Goal: Transaction & Acquisition: Book appointment/travel/reservation

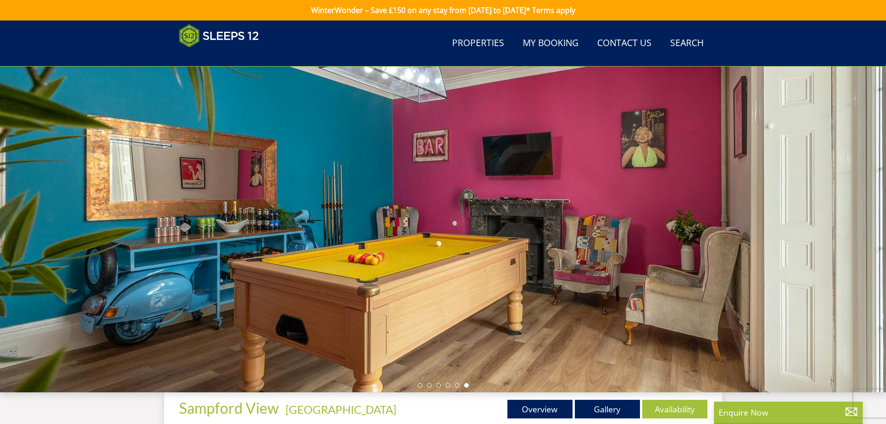
scroll to position [242, 0]
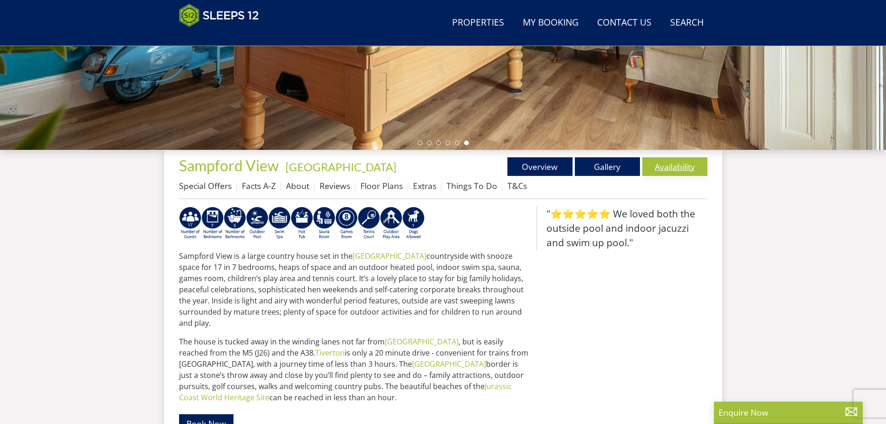
click at [677, 168] on link "Availability" at bounding box center [675, 166] width 65 height 19
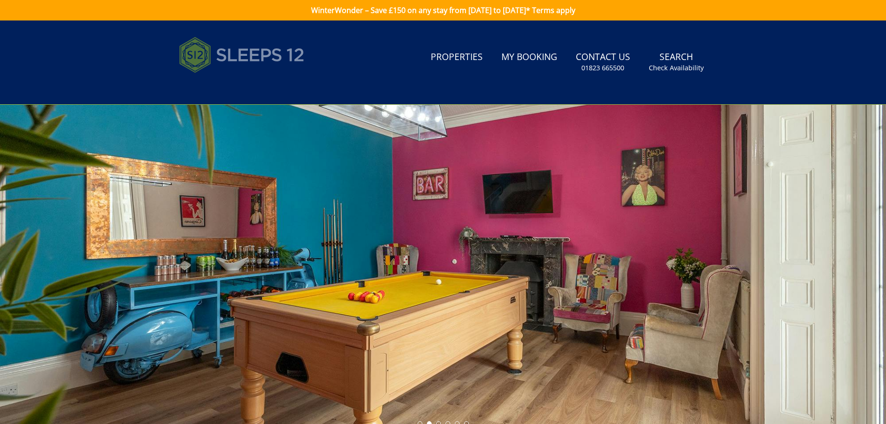
click at [256, 50] on img at bounding box center [242, 55] width 126 height 47
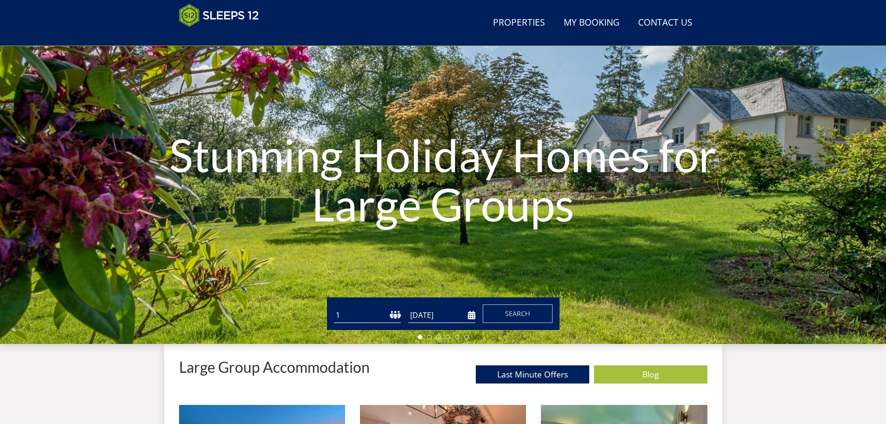
scroll to position [101, 0]
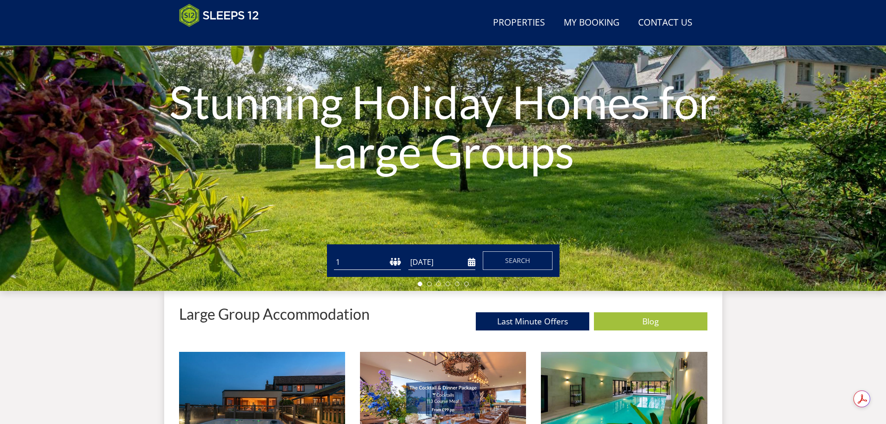
click at [379, 268] on select "1 2 3 4 5 6 7 8 9 10 11 12 13 14 15 16 17 18 19 20 21 22 23 24 25 26 27 28 29 3…" at bounding box center [367, 262] width 67 height 15
select select "14"
click at [334, 255] on select "1 2 3 4 5 6 7 8 9 10 11 12 13 14 15 16 17 18 19 20 21 22 23 24 25 26 27 28 29 3…" at bounding box center [367, 262] width 67 height 15
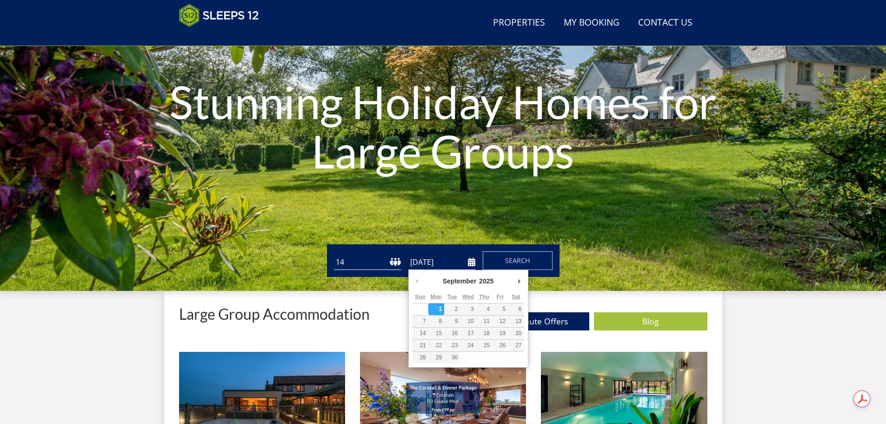
click at [449, 262] on input "[DATE]" at bounding box center [442, 262] width 67 height 15
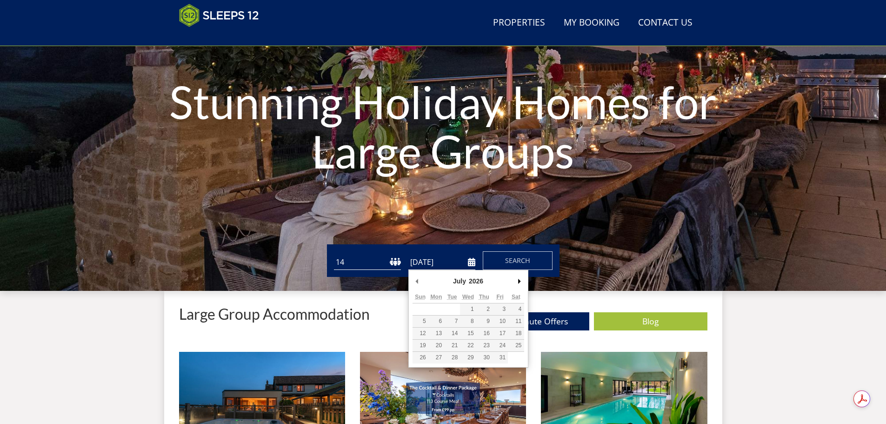
click at [524, 281] on div "July January February March April May June July August September October Novemb…" at bounding box center [469, 319] width 120 height 98
click at [410, 279] on div "August January February March April May June July August September October Nove…" at bounding box center [469, 325] width 120 height 110
type input "[DATE]"
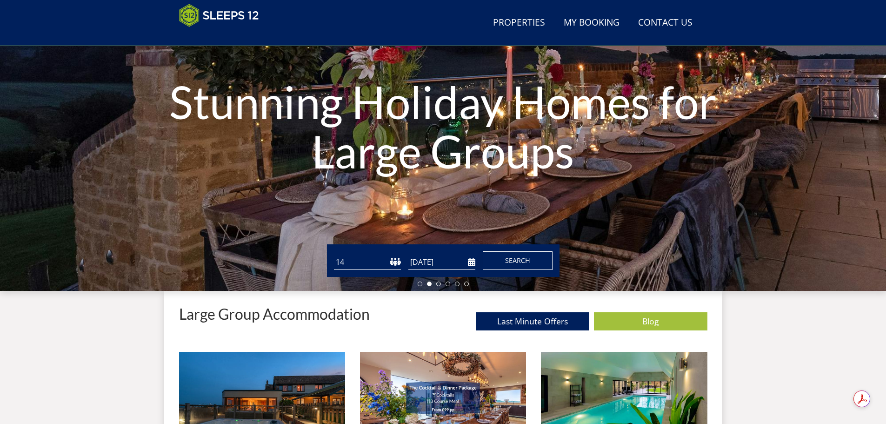
click at [508, 263] on span "Search" at bounding box center [517, 260] width 25 height 9
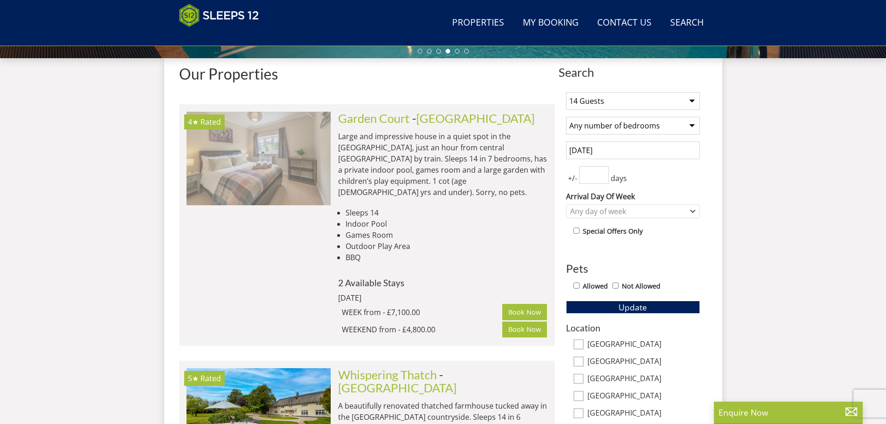
scroll to position [0, 2167]
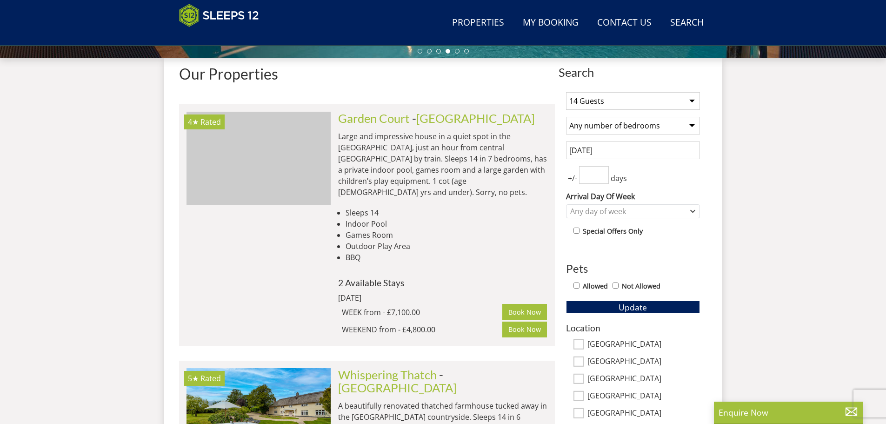
click at [564, 208] on div "1 Guest 2 Guests 3 Guests 4 Guests 5 Guests 6 Guests 7 Guests 8 Guests 9 Guests…" at bounding box center [633, 325] width 149 height 481
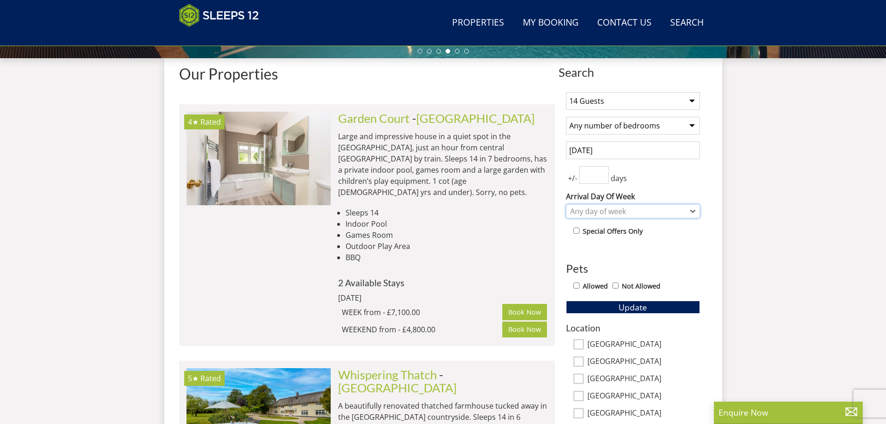
click at [571, 208] on div "Any day of week" at bounding box center [628, 211] width 121 height 10
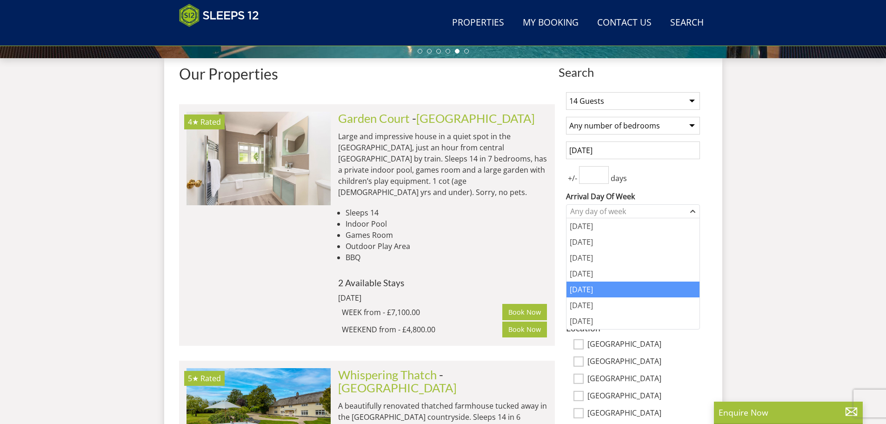
click at [593, 289] on div "[DATE]" at bounding box center [633, 290] width 133 height 16
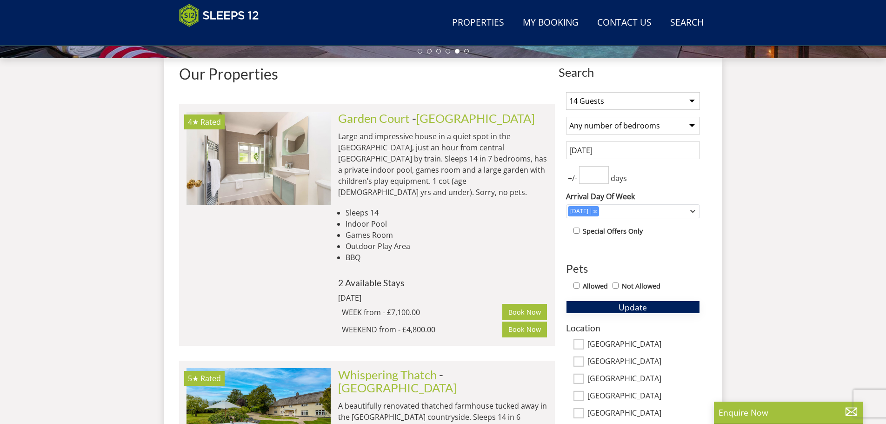
click at [619, 306] on span "Update" at bounding box center [633, 307] width 28 height 11
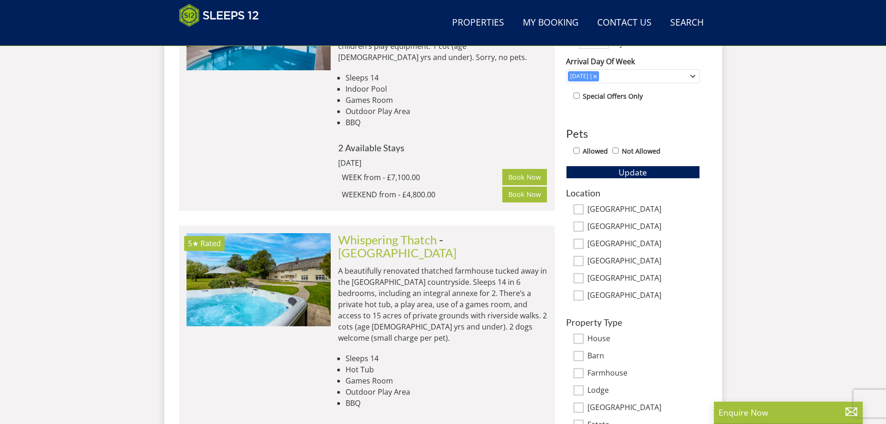
scroll to position [334, 0]
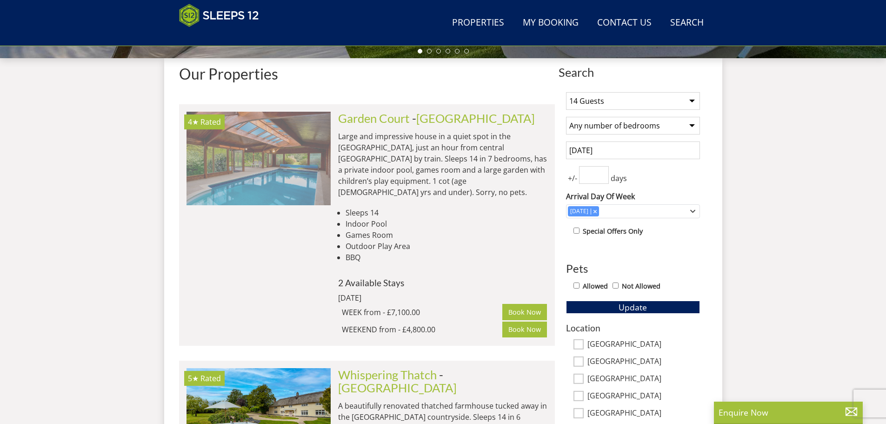
click at [305, 172] on img at bounding box center [259, 158] width 144 height 93
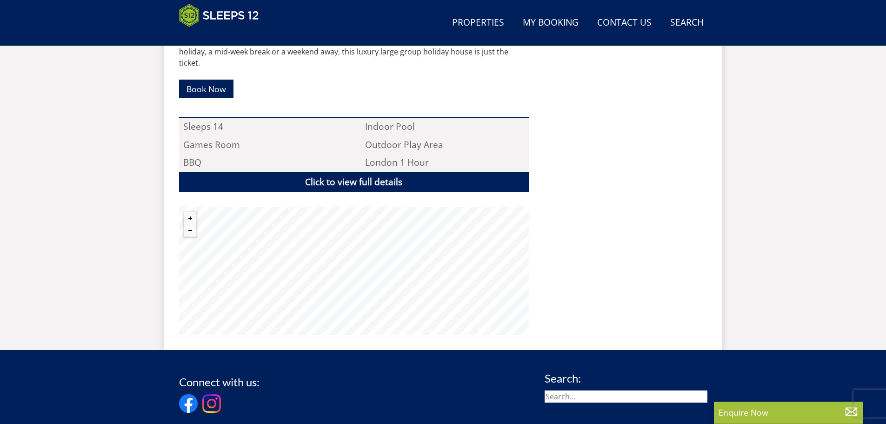
scroll to position [673, 0]
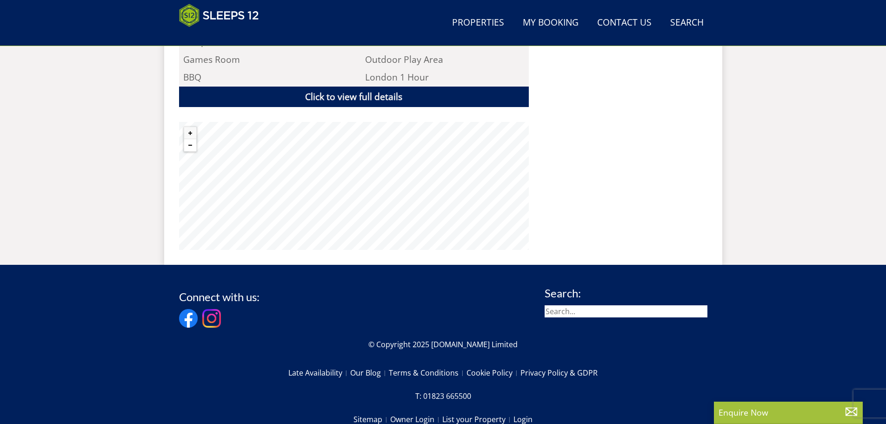
click at [193, 139] on button "Zoom out" at bounding box center [190, 145] width 12 height 12
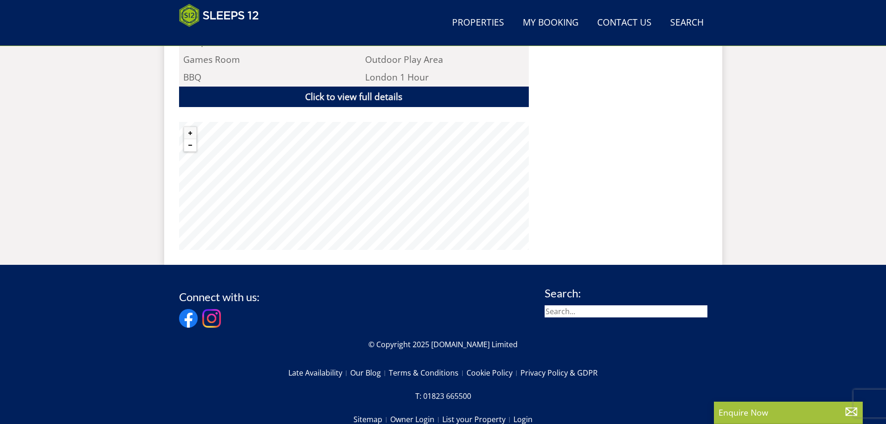
click at [193, 139] on button "Zoom out" at bounding box center [190, 145] width 12 height 12
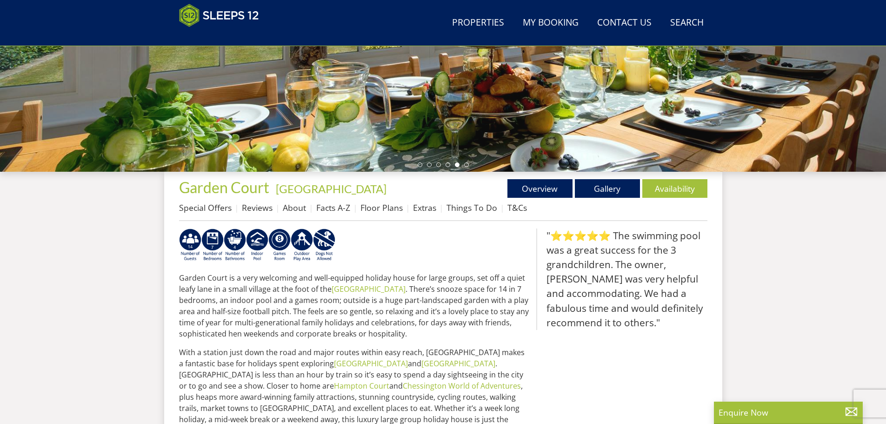
scroll to position [0, 0]
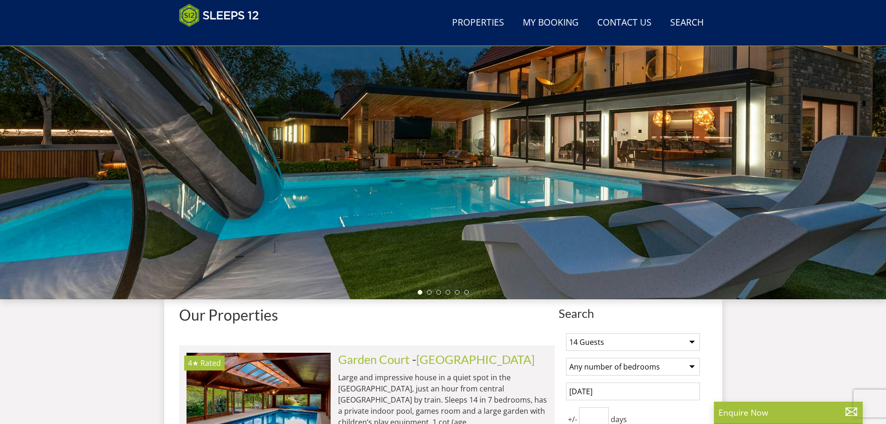
scroll to position [195, 0]
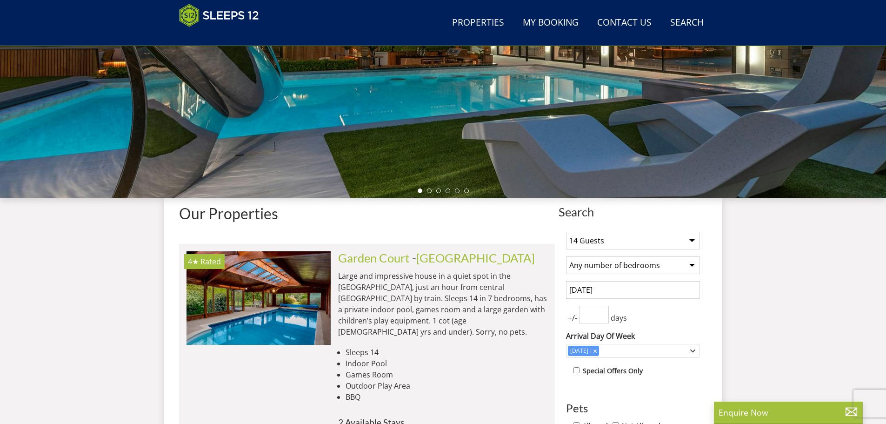
click at [615, 264] on select "Any number of bedrooms 4 Bedrooms 5 Bedrooms 6 Bedrooms 7 Bedrooms 8 Bedrooms 9…" at bounding box center [633, 265] width 134 height 18
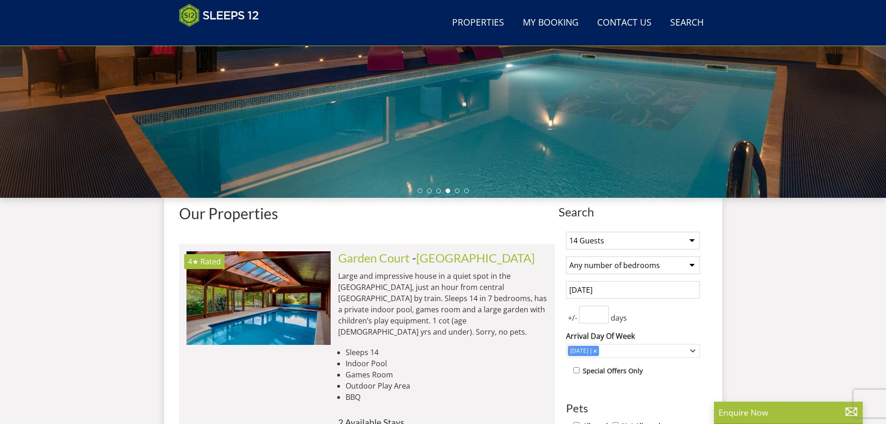
select select "7"
click at [566, 256] on select "Any number of bedrooms 4 Bedrooms 5 Bedrooms 6 Bedrooms 7 Bedrooms 8 Bedrooms 9…" at bounding box center [633, 265] width 134 height 18
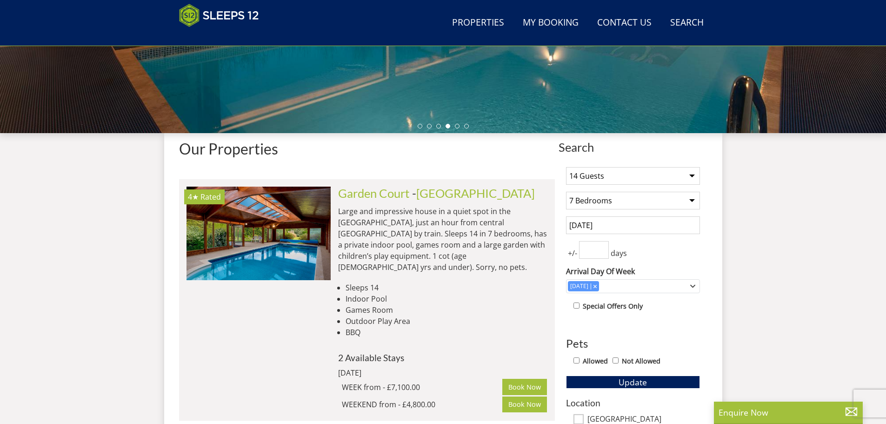
scroll to position [334, 0]
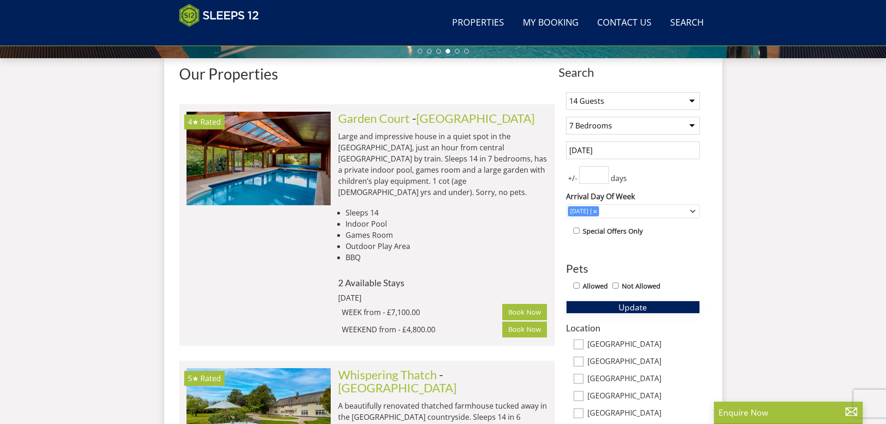
click at [612, 308] on button "Update" at bounding box center [633, 307] width 134 height 13
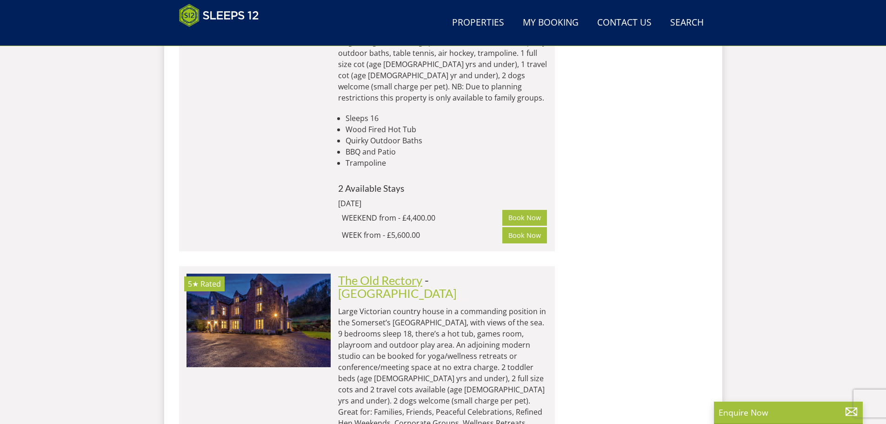
scroll to position [1870, 0]
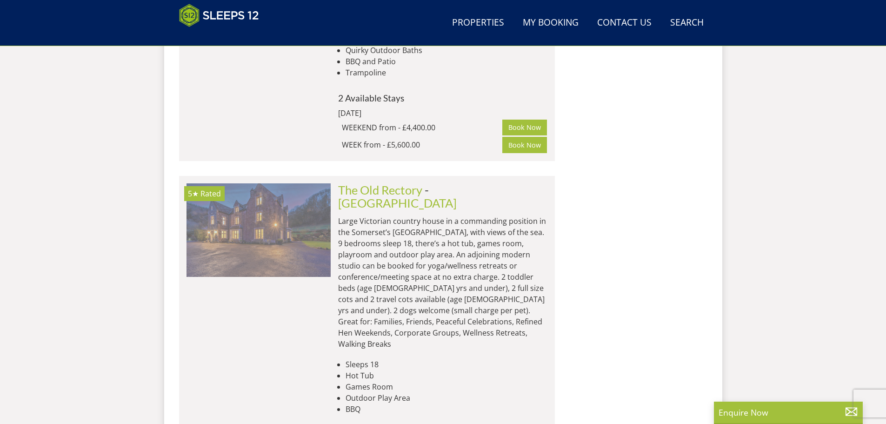
click at [291, 183] on img at bounding box center [259, 229] width 144 height 93
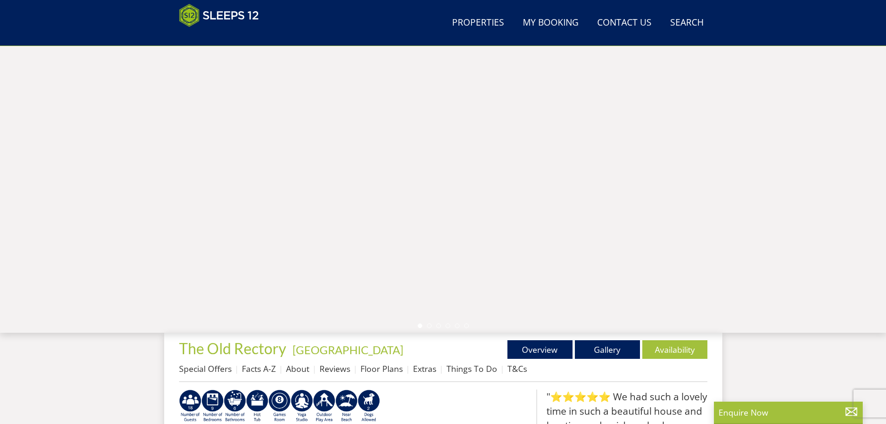
scroll to position [113, 0]
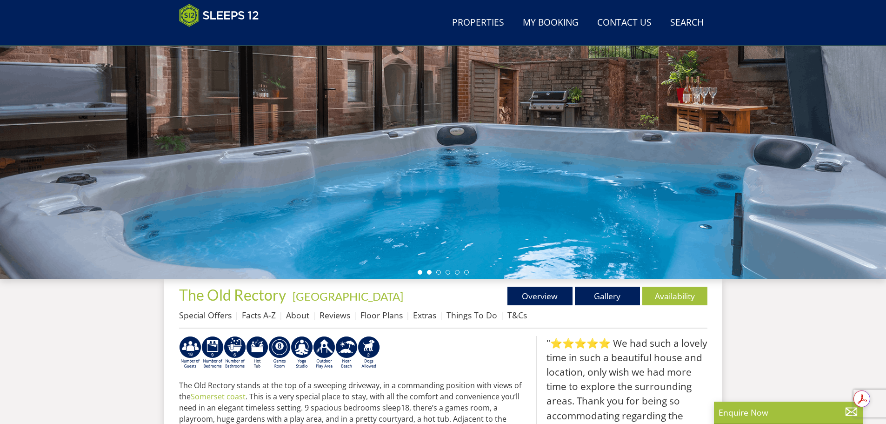
click at [431, 272] on li at bounding box center [429, 272] width 5 height 5
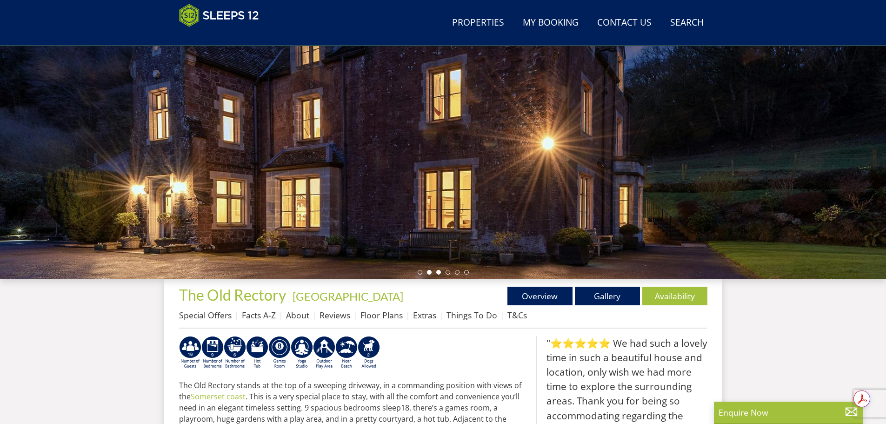
click at [438, 270] on li at bounding box center [438, 272] width 5 height 5
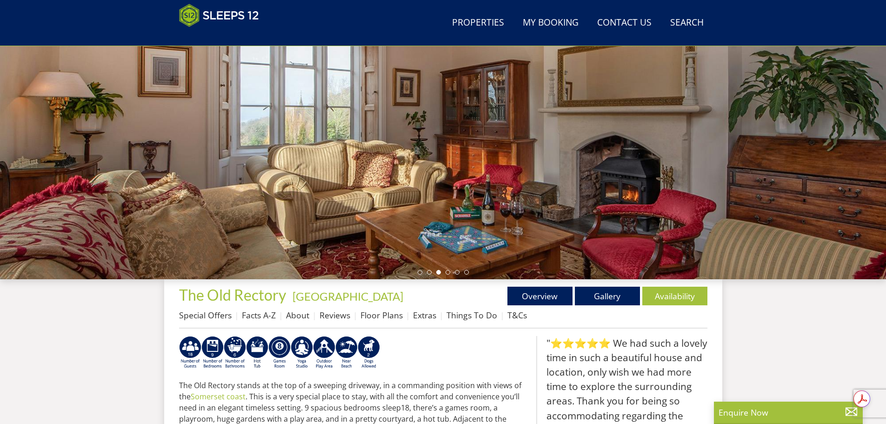
click at [447, 269] on div at bounding box center [443, 116] width 886 height 326
click at [448, 269] on div at bounding box center [443, 116] width 886 height 326
click at [448, 273] on li at bounding box center [448, 272] width 5 height 5
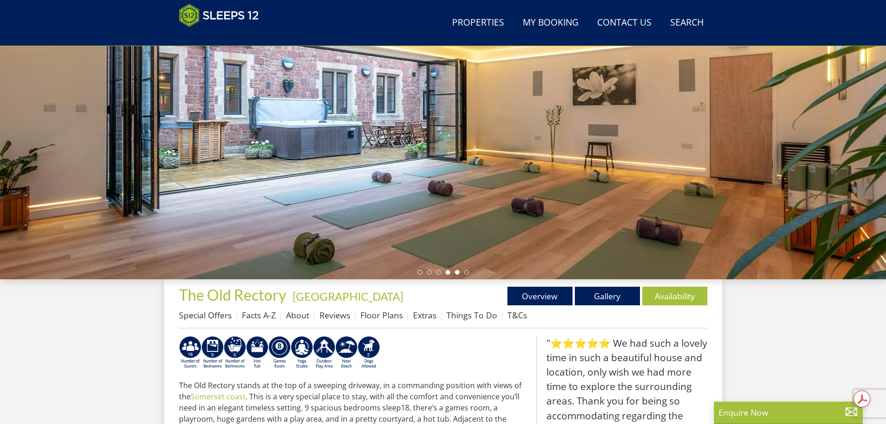
click at [457, 273] on li at bounding box center [457, 272] width 5 height 5
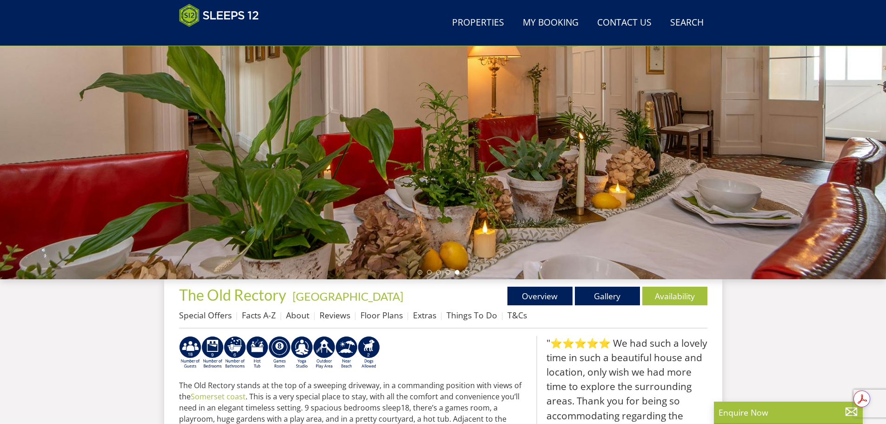
click at [464, 270] on ul at bounding box center [443, 272] width 51 height 5
click at [468, 273] on li at bounding box center [466, 272] width 5 height 5
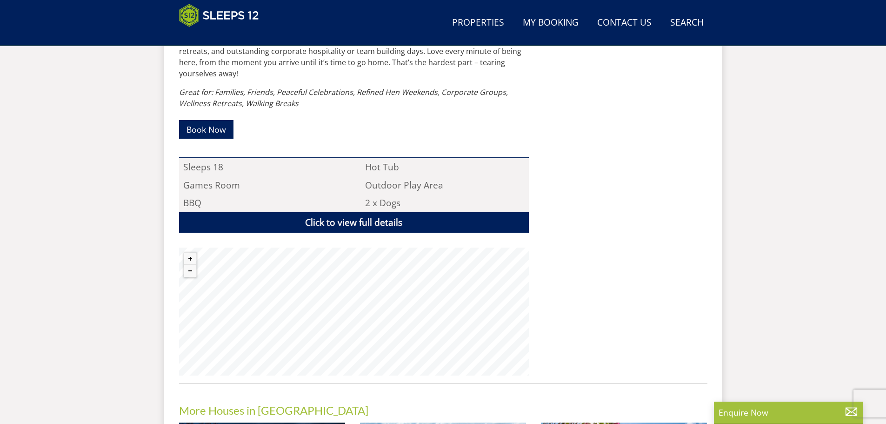
scroll to position [625, 0]
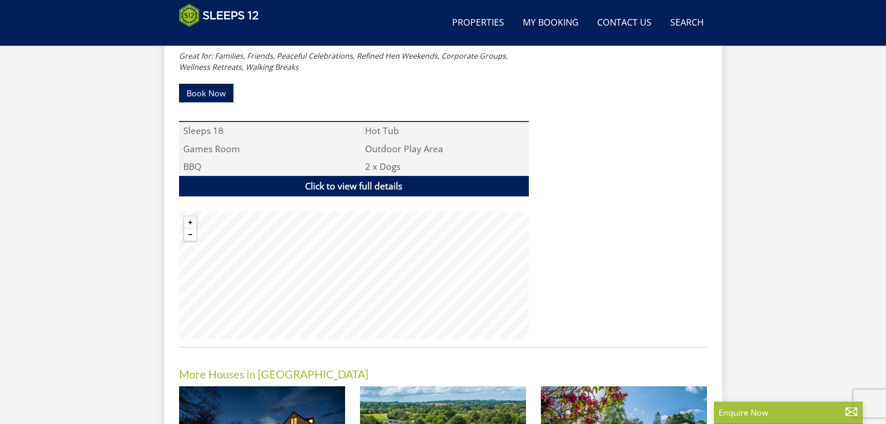
click at [193, 228] on button "Zoom out" at bounding box center [190, 234] width 12 height 12
click at [192, 228] on button "Zoom out" at bounding box center [190, 234] width 12 height 12
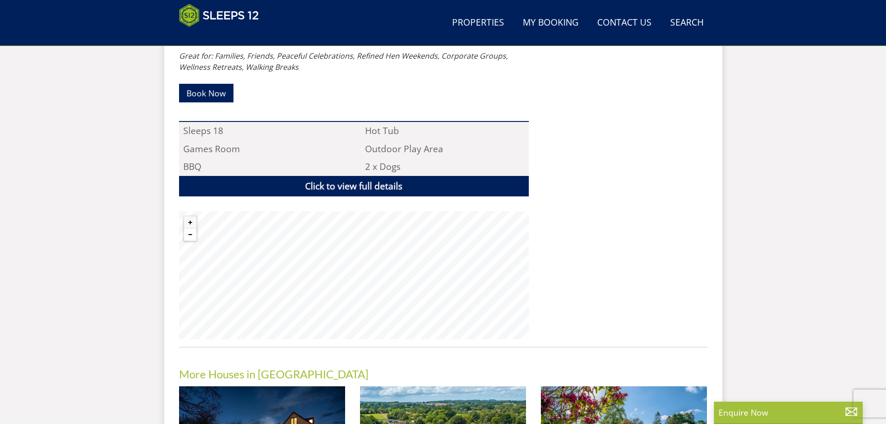
click at [192, 228] on button "Zoom out" at bounding box center [190, 234] width 12 height 12
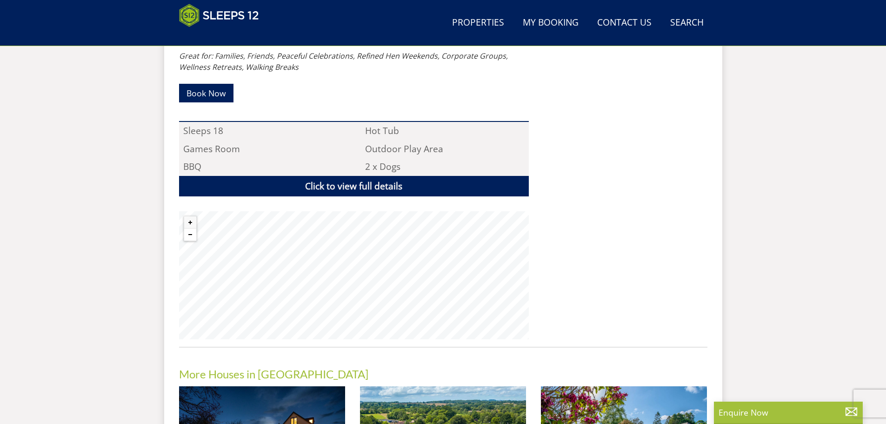
click at [192, 228] on button "Zoom out" at bounding box center [190, 234] width 12 height 12
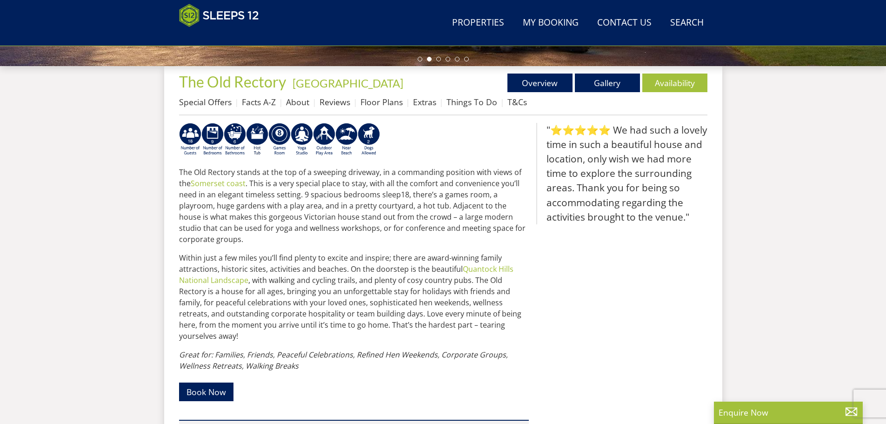
scroll to position [253, 0]
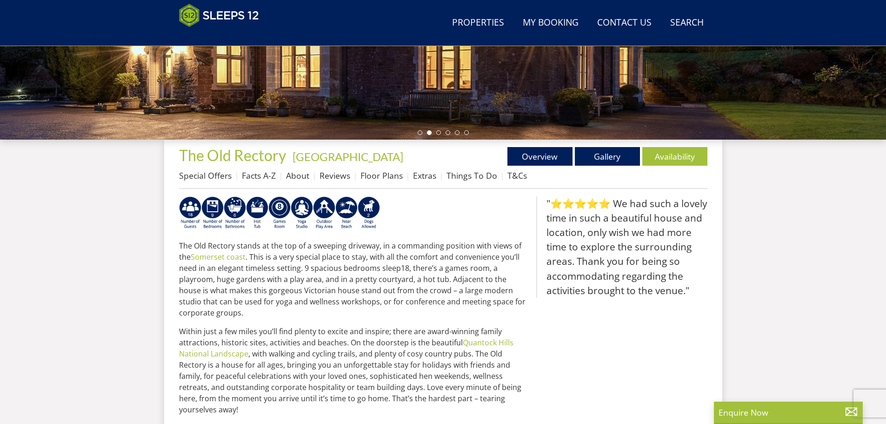
select select "7"
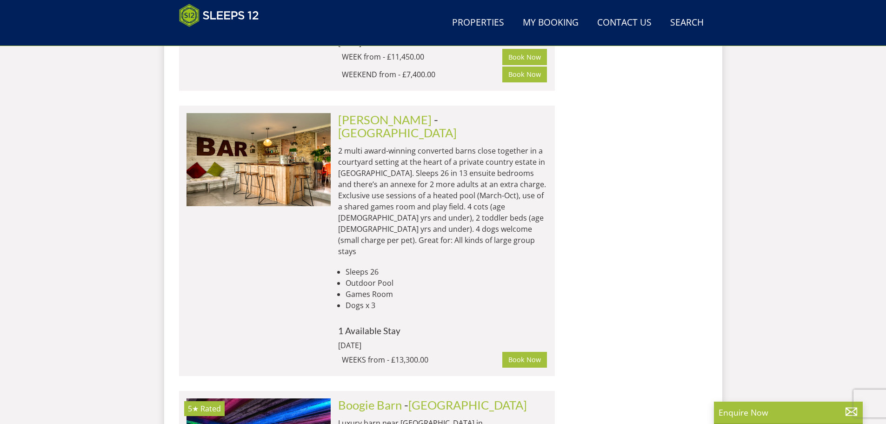
scroll to position [5266, 0]
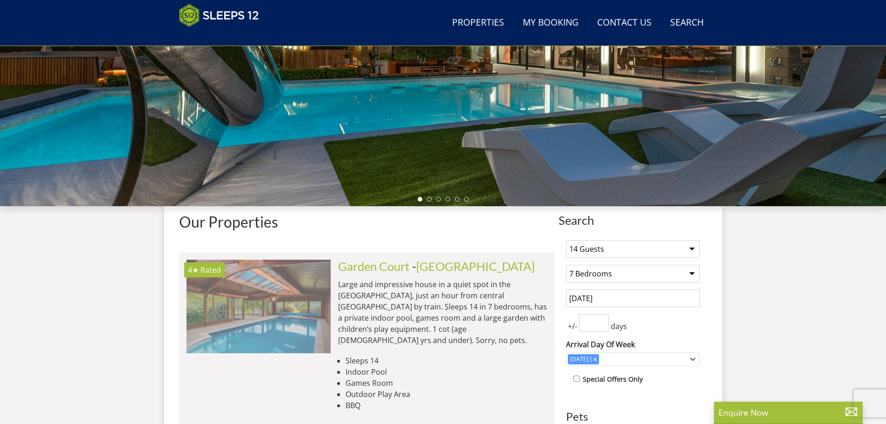
scroll to position [279, 0]
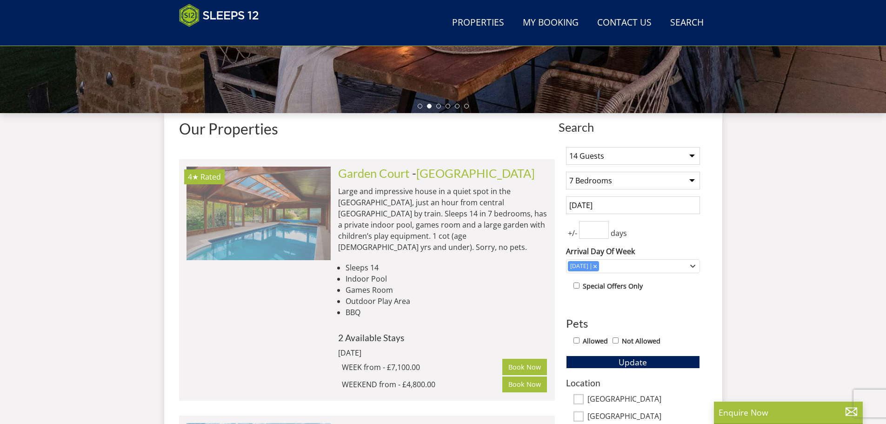
click at [271, 205] on img at bounding box center [259, 213] width 144 height 93
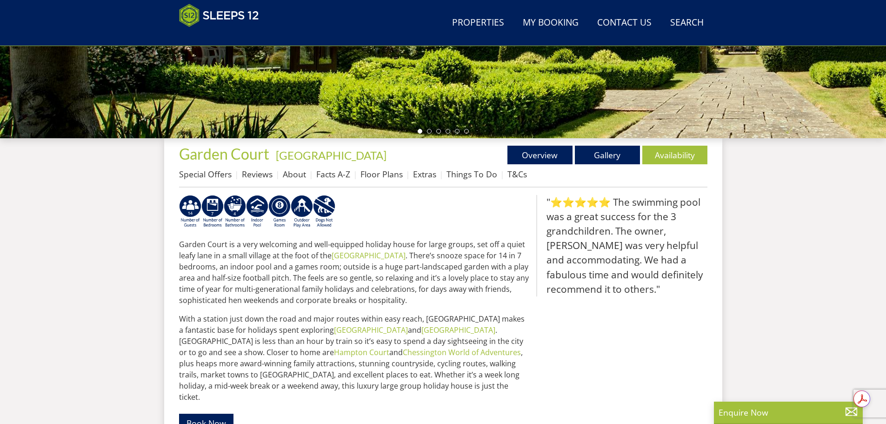
scroll to position [255, 0]
click at [665, 156] on link "Availability" at bounding box center [675, 154] width 65 height 19
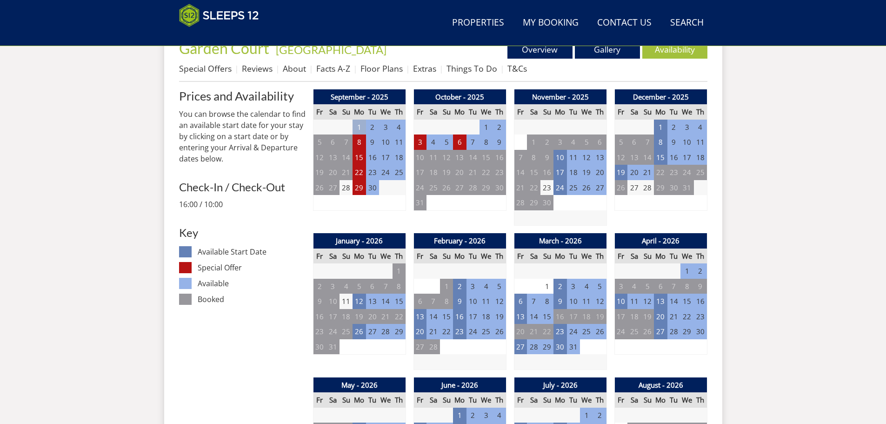
scroll to position [395, 0]
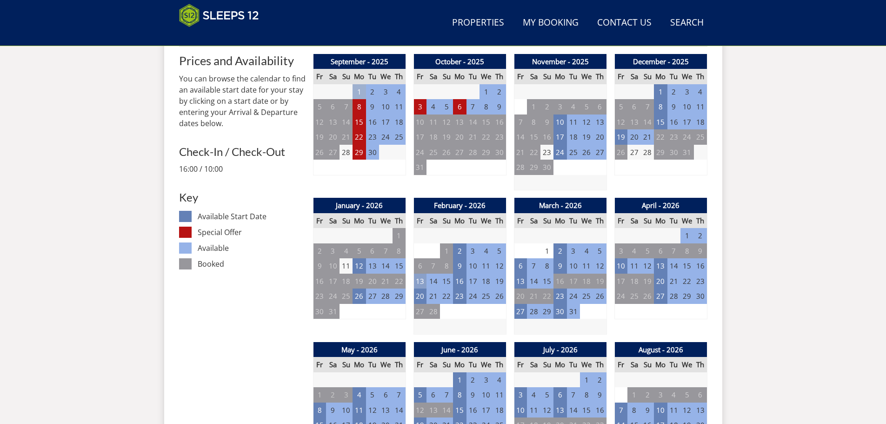
click at [418, 283] on td "13" at bounding box center [420, 281] width 13 height 15
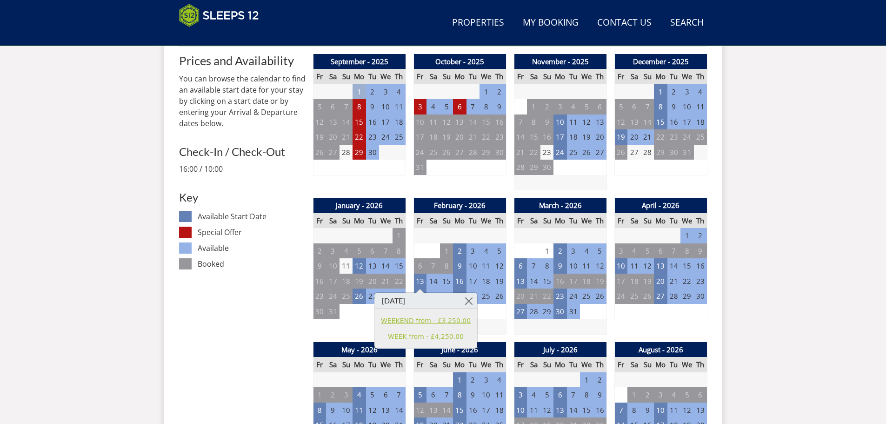
click at [411, 319] on link "WEEKEND from - £3,250.00" at bounding box center [426, 321] width 90 height 10
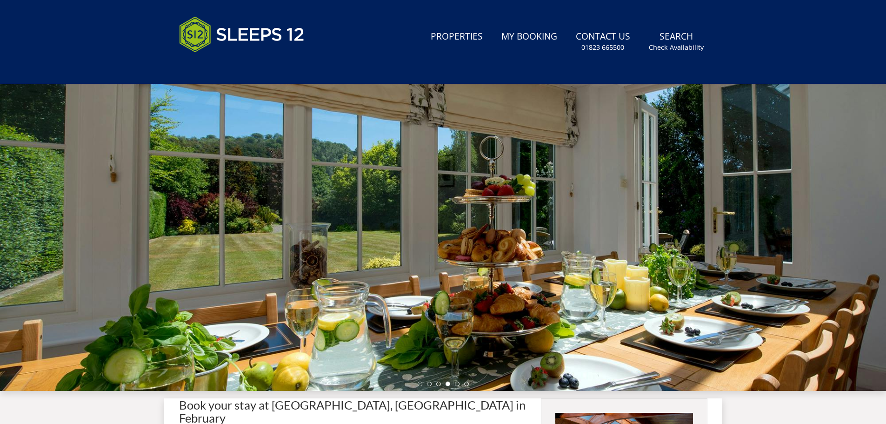
scroll to position [161, 0]
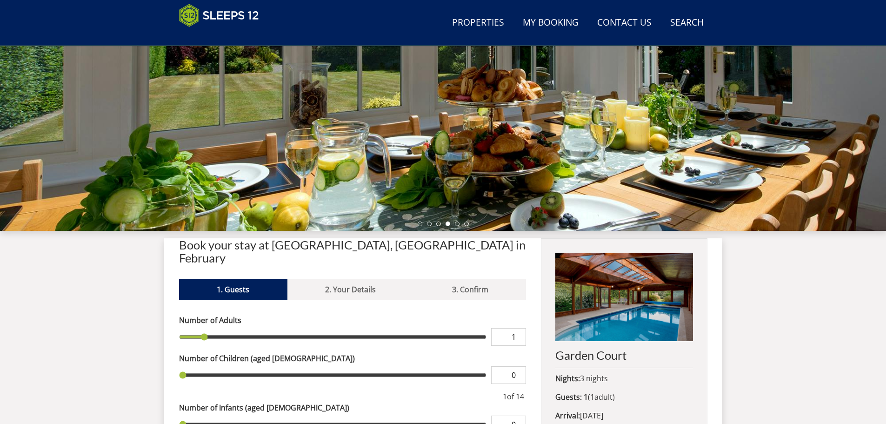
click at [247, 176] on div at bounding box center [443, 68] width 886 height 326
click at [596, 350] on h2 "Garden Court" at bounding box center [624, 355] width 137 height 13
click at [605, 309] on img at bounding box center [624, 297] width 137 height 88
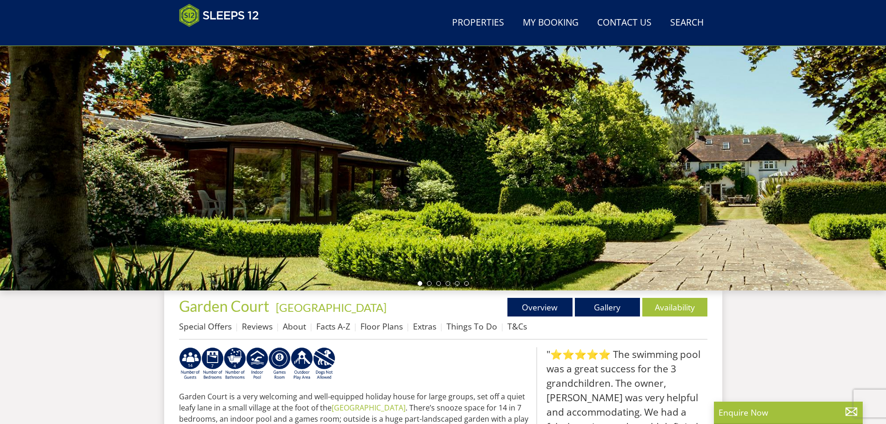
scroll to position [22, 0]
